Goal: Information Seeking & Learning: Learn about a topic

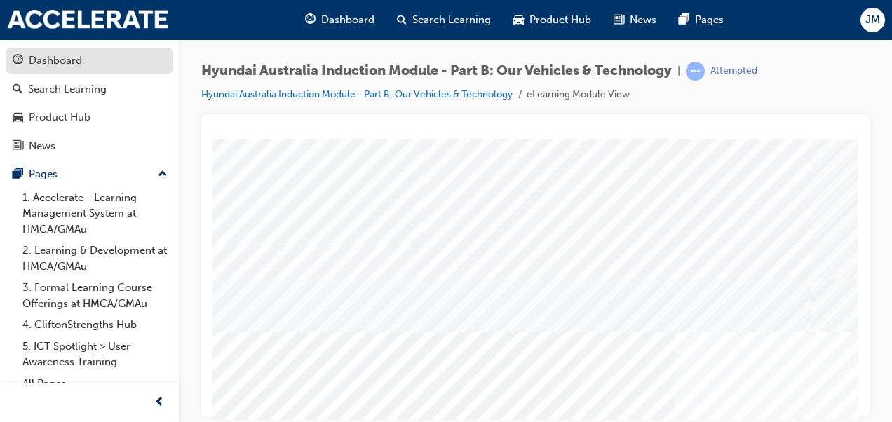
scroll to position [146, 0]
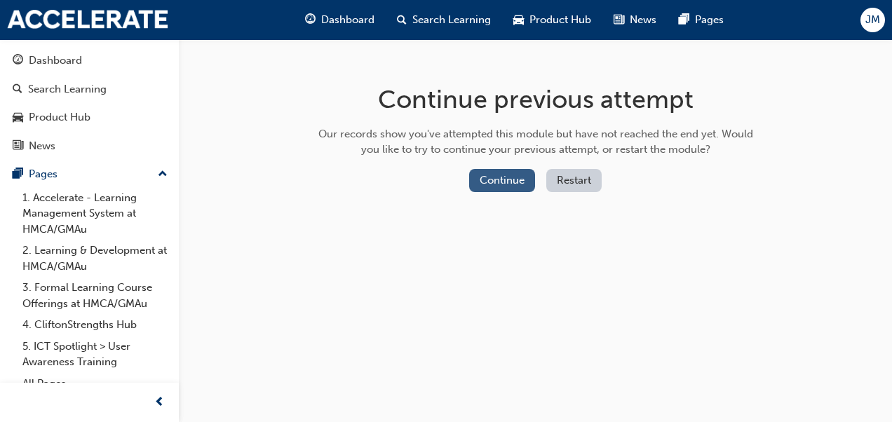
click at [517, 191] on button "Continue" at bounding box center [502, 180] width 66 height 23
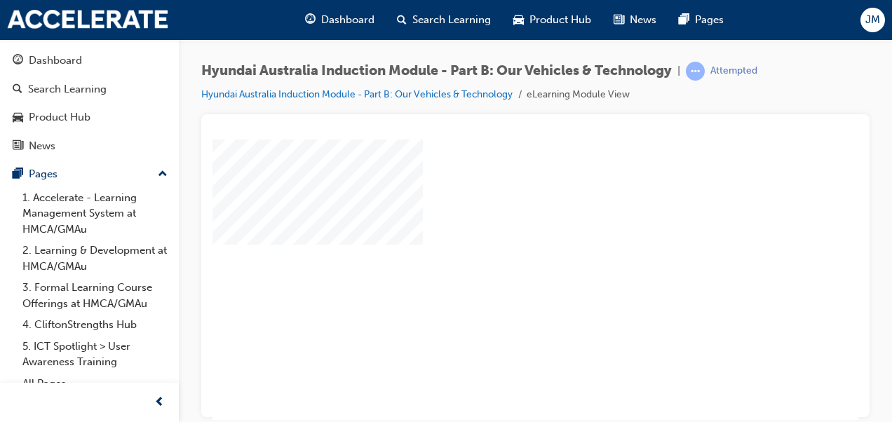
click at [495, 238] on div "play" at bounding box center [495, 238] width 0 height 0
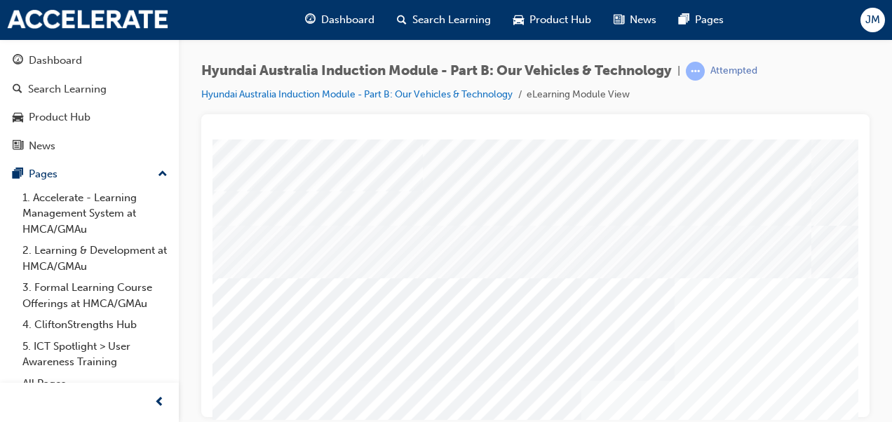
scroll to position [256, 0]
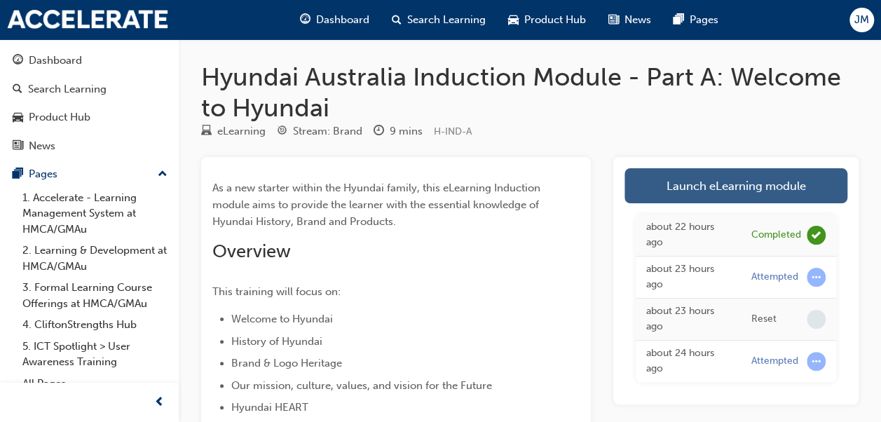
click at [696, 183] on link "Launch eLearning module" at bounding box center [735, 185] width 223 height 35
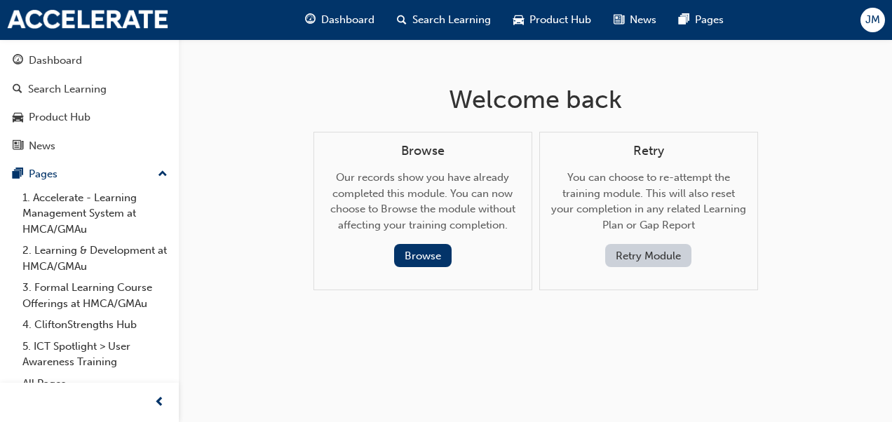
click at [654, 256] on button "Retry Module" at bounding box center [648, 255] width 86 height 23
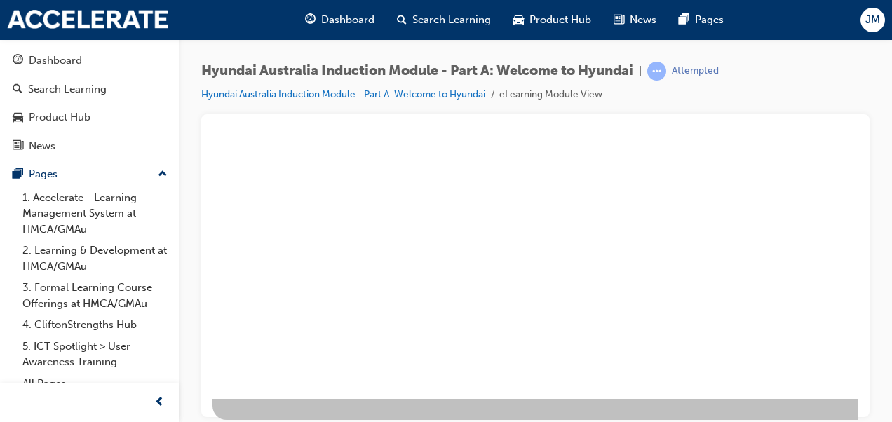
scroll to position [137, 0]
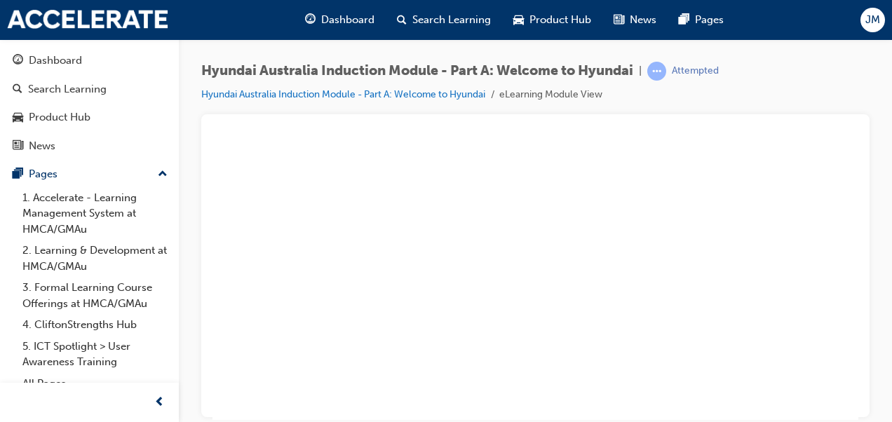
click at [495, 102] on div "play" at bounding box center [495, 102] width 0 height 0
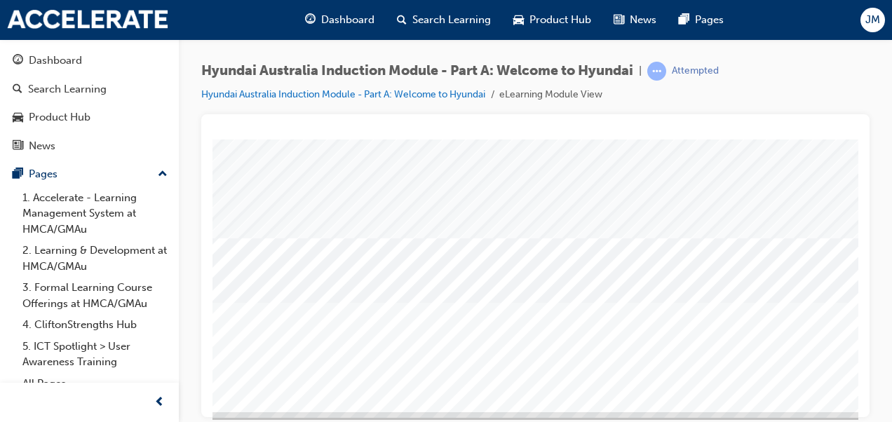
scroll to position [256, 0]
